Goal: Task Accomplishment & Management: Manage account settings

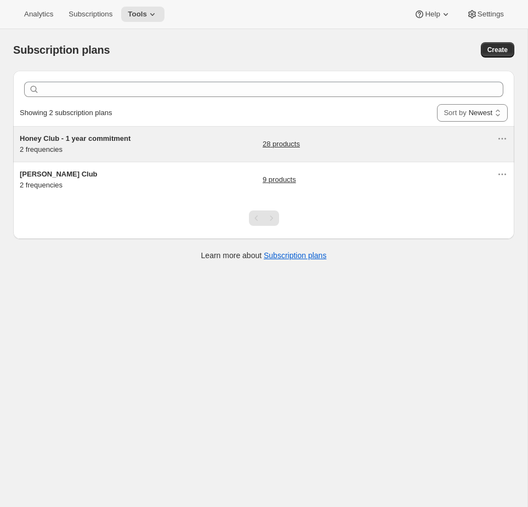
click at [178, 151] on div "Honey Club - 1 year commitment 2 frequencies 28 products" at bounding box center [258, 144] width 477 height 22
